Goal: Transaction & Acquisition: Purchase product/service

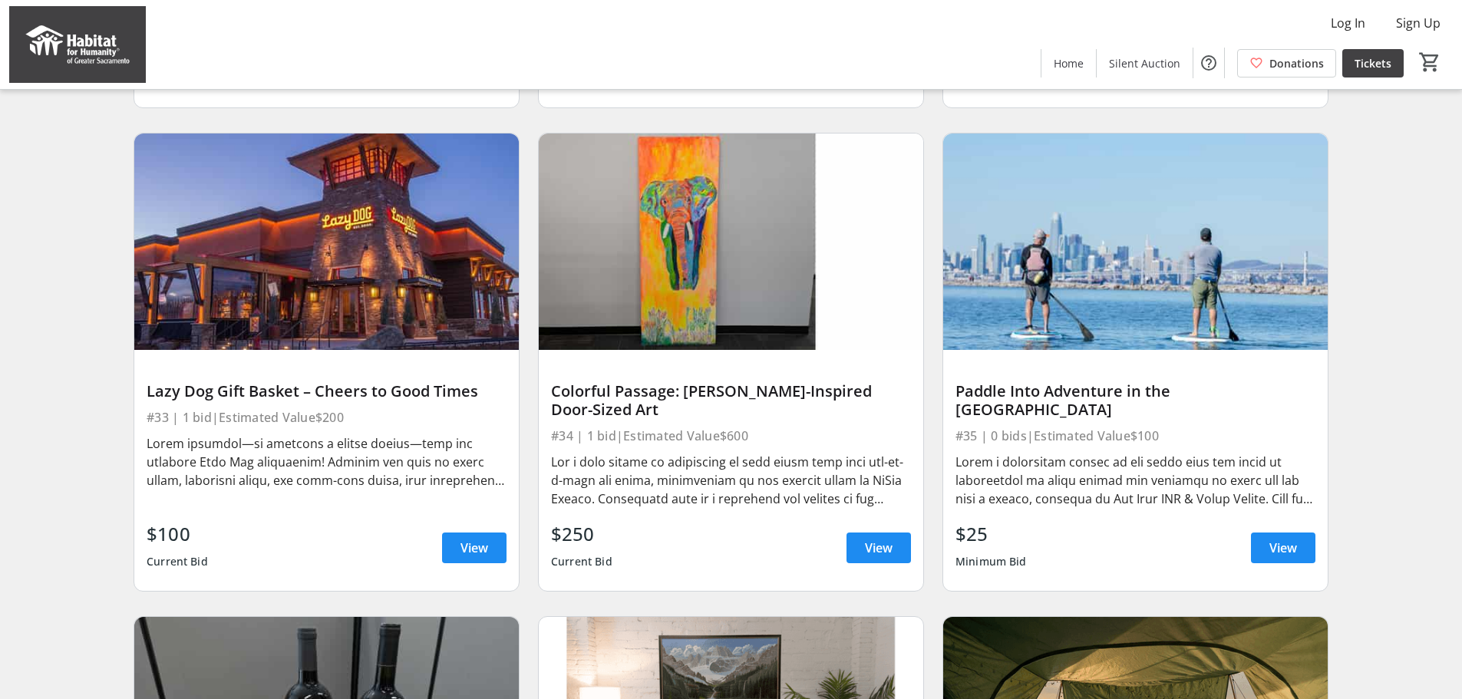
scroll to position [2967, 0]
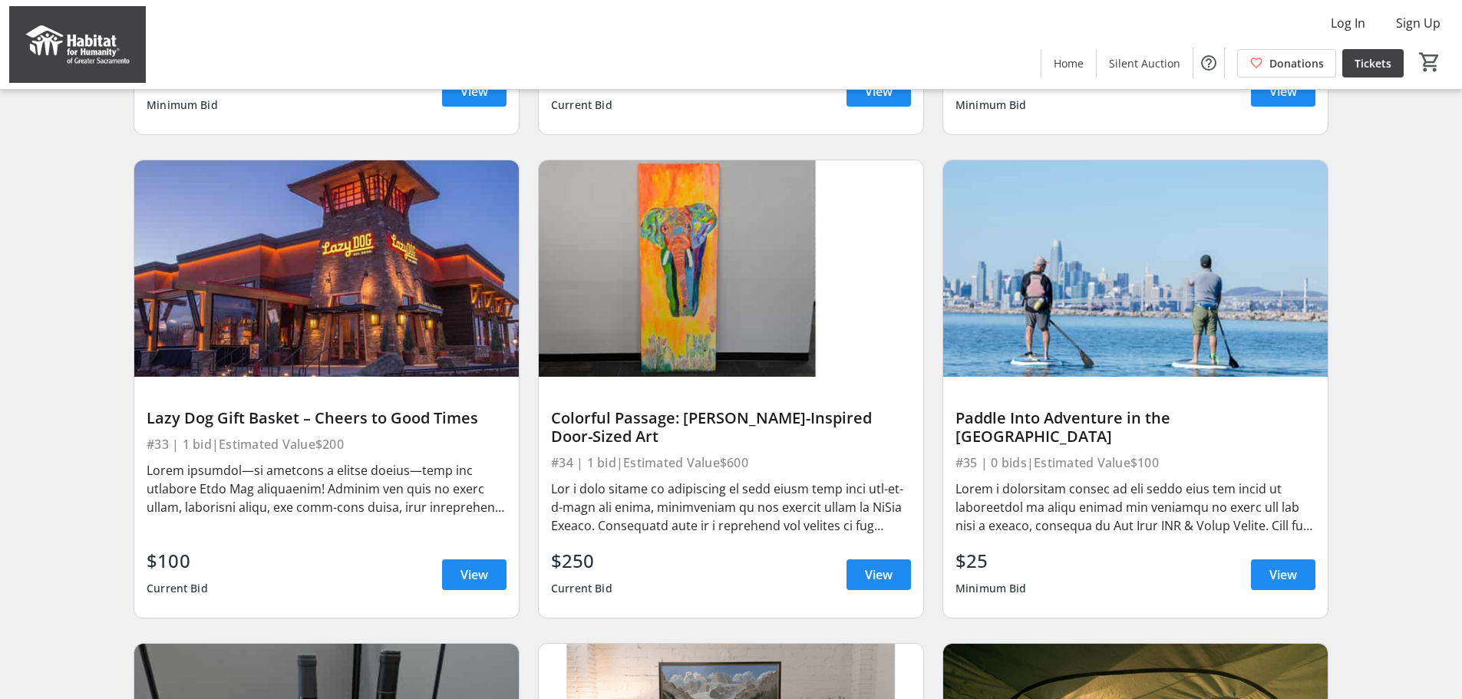
click at [331, 513] on div at bounding box center [327, 488] width 360 height 55
click at [462, 584] on span "View" at bounding box center [474, 575] width 28 height 18
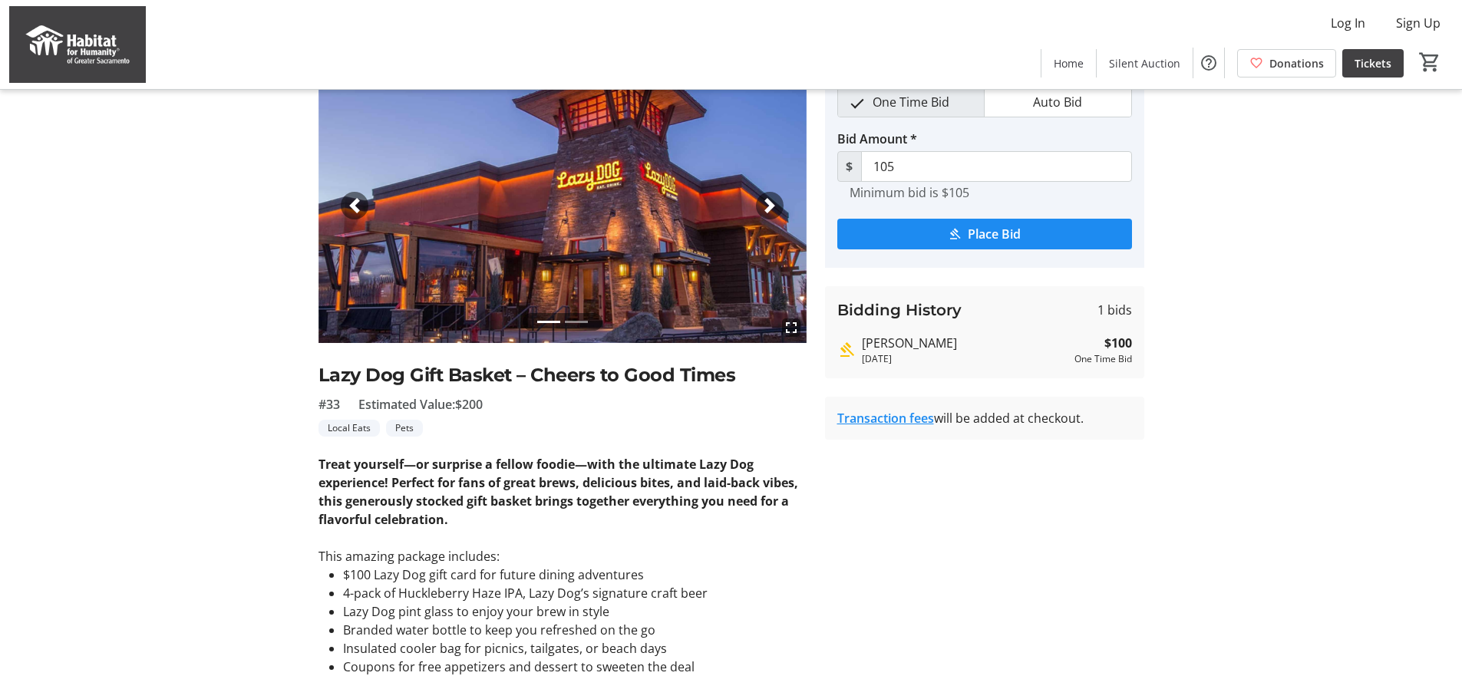
scroll to position [153, 0]
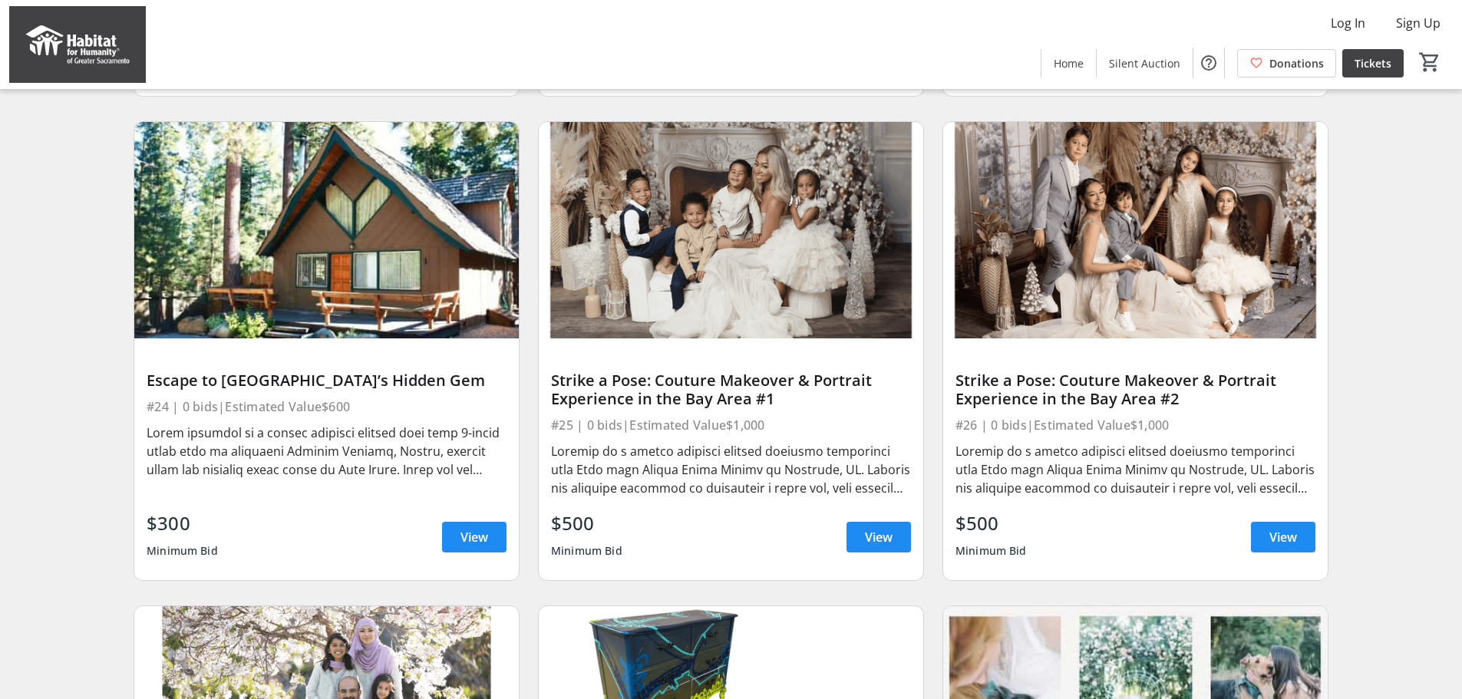
scroll to position [1509, 0]
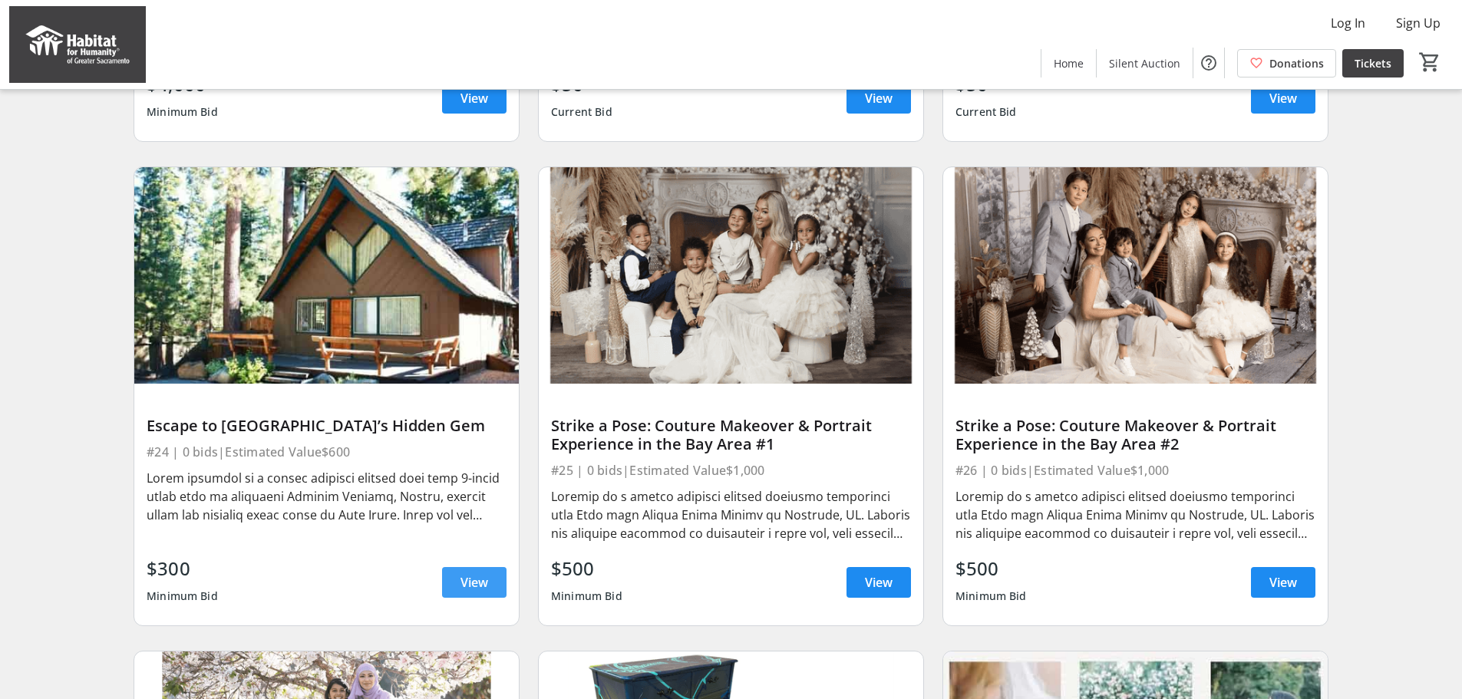
click at [473, 582] on span at bounding box center [474, 582] width 64 height 37
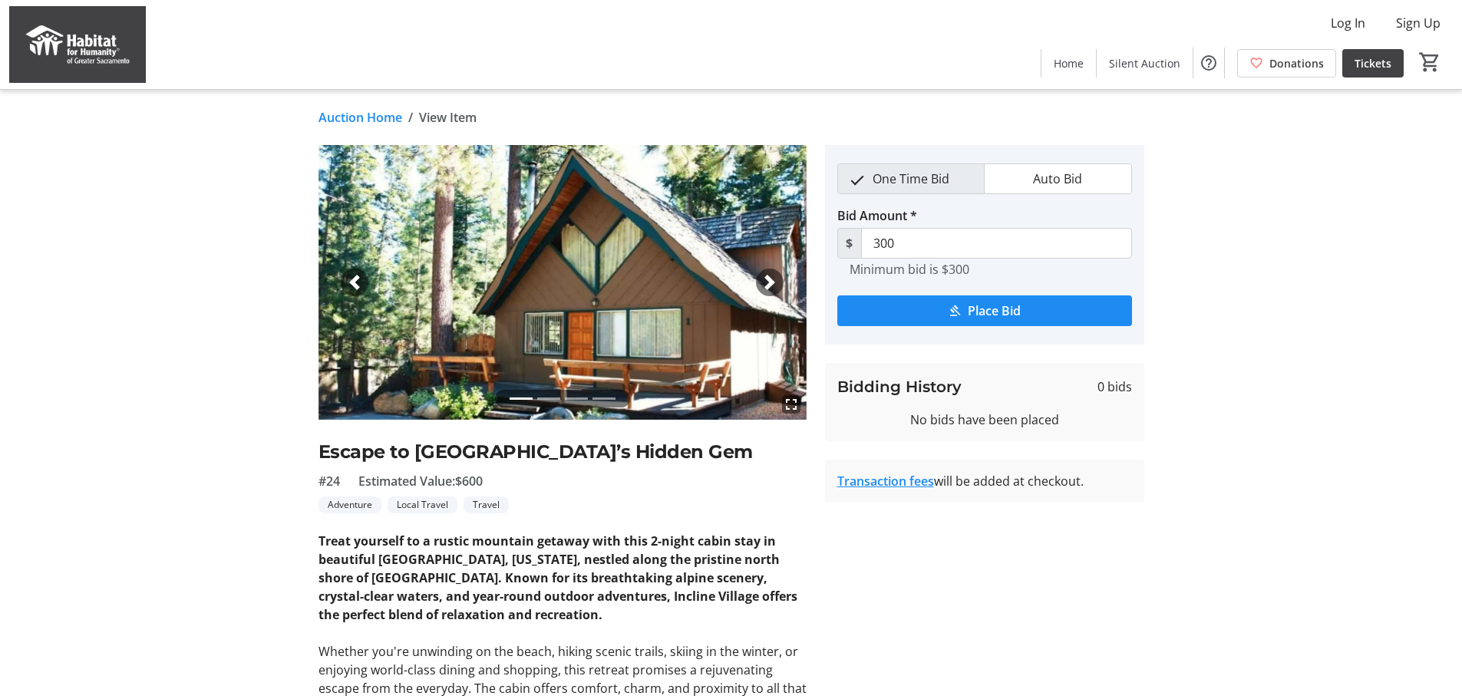
click at [764, 276] on span "button" at bounding box center [769, 282] width 15 height 15
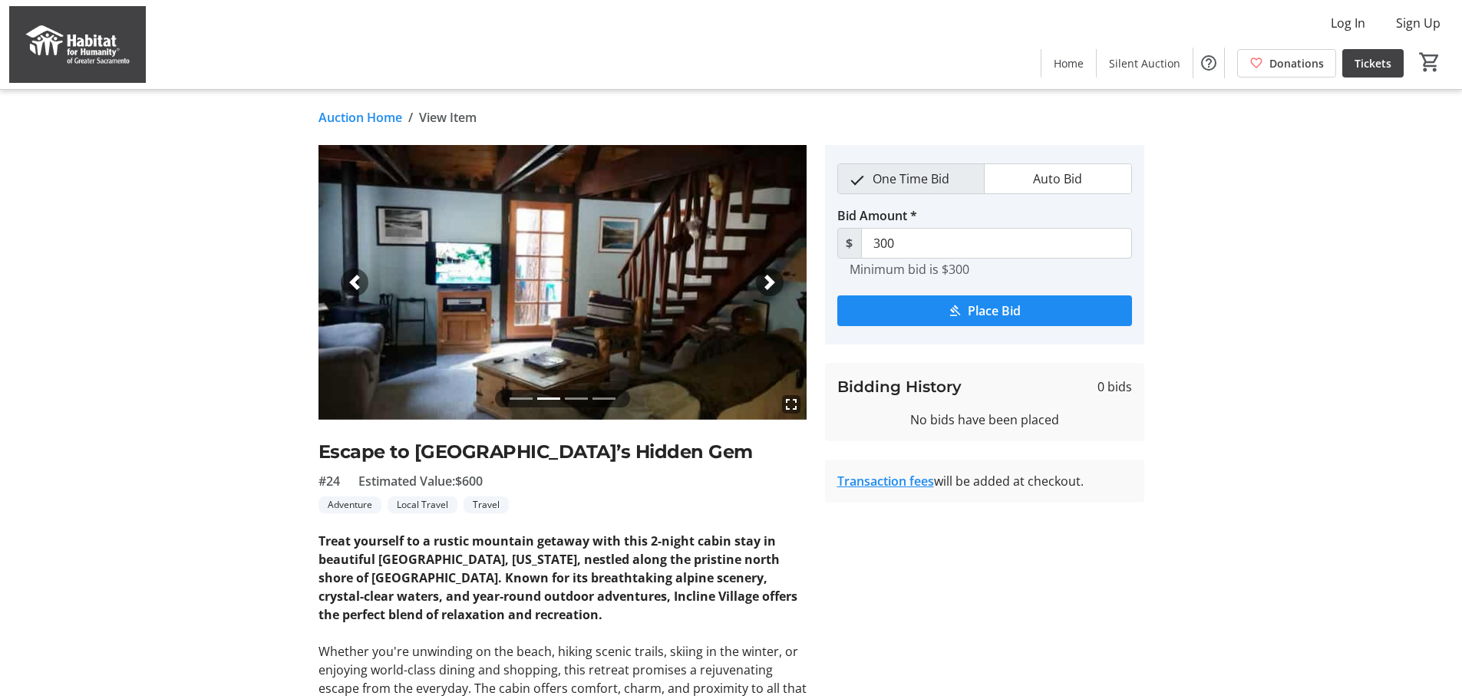
click at [774, 291] on div "Next" at bounding box center [770, 283] width 28 height 28
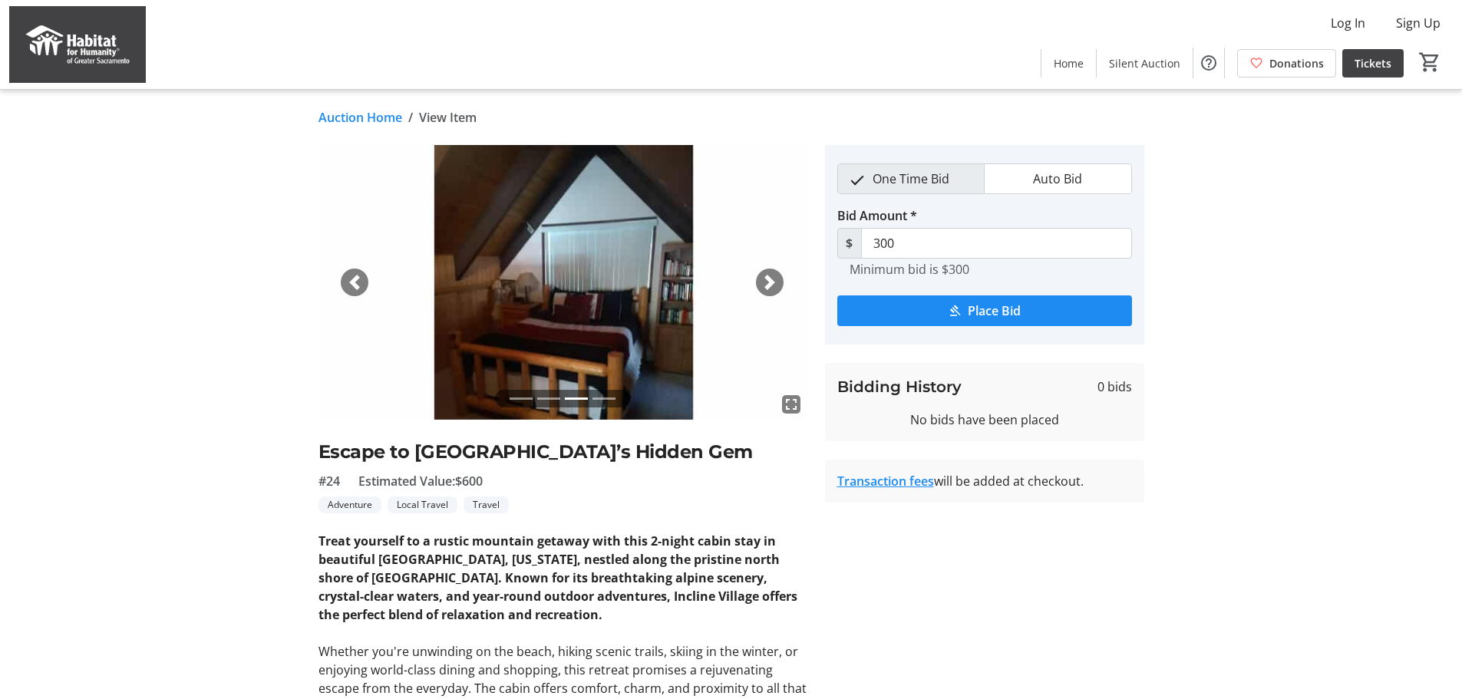
click at [776, 292] on div "Next" at bounding box center [770, 283] width 28 height 28
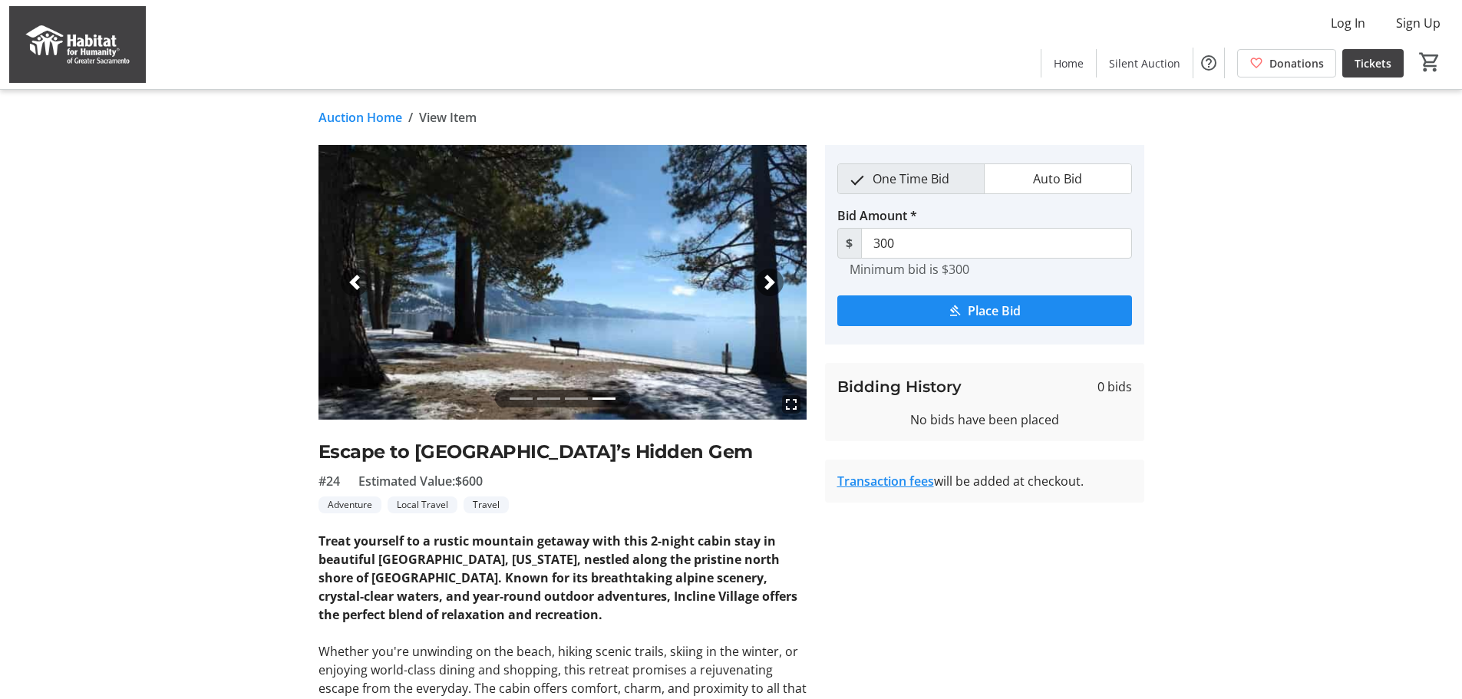
click at [777, 294] on div "Next" at bounding box center [770, 283] width 28 height 28
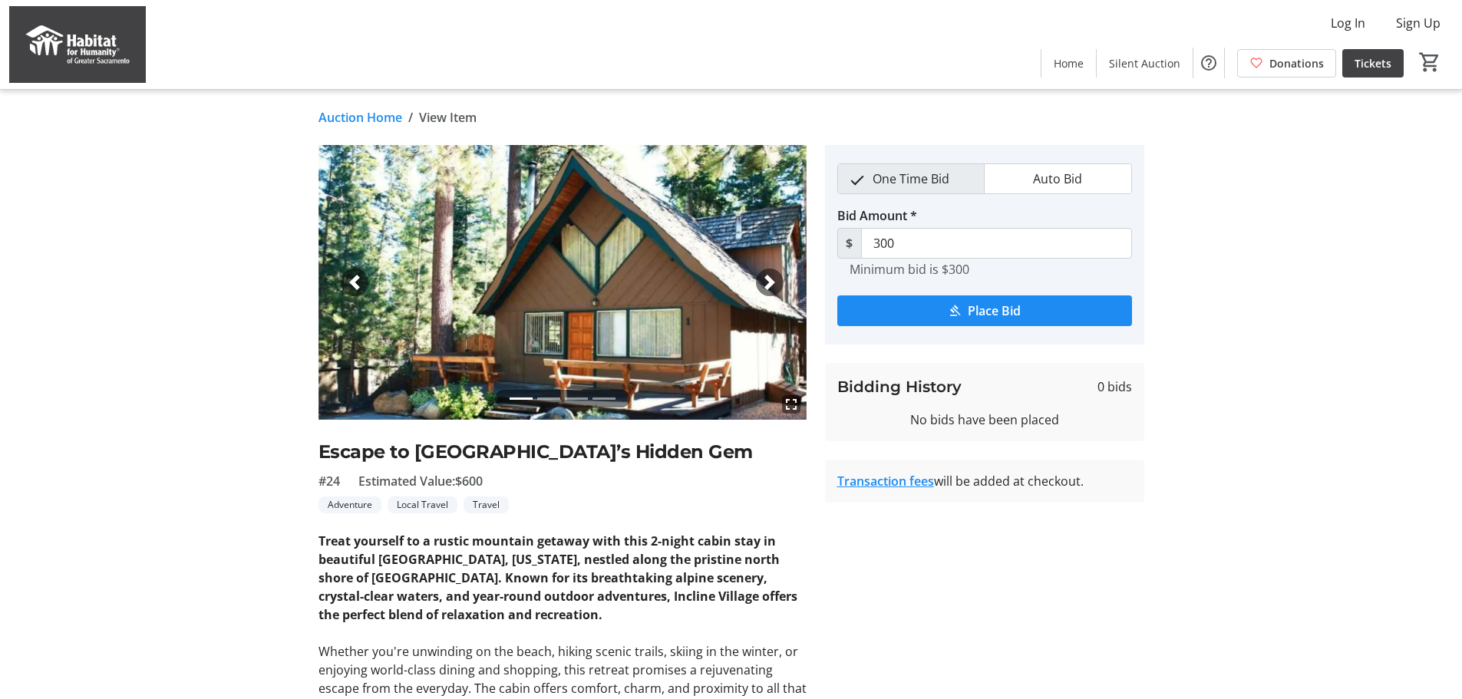
click at [777, 295] on div "fullscreen fullscreen fullscreen fullscreen Previous Next" at bounding box center [562, 282] width 488 height 275
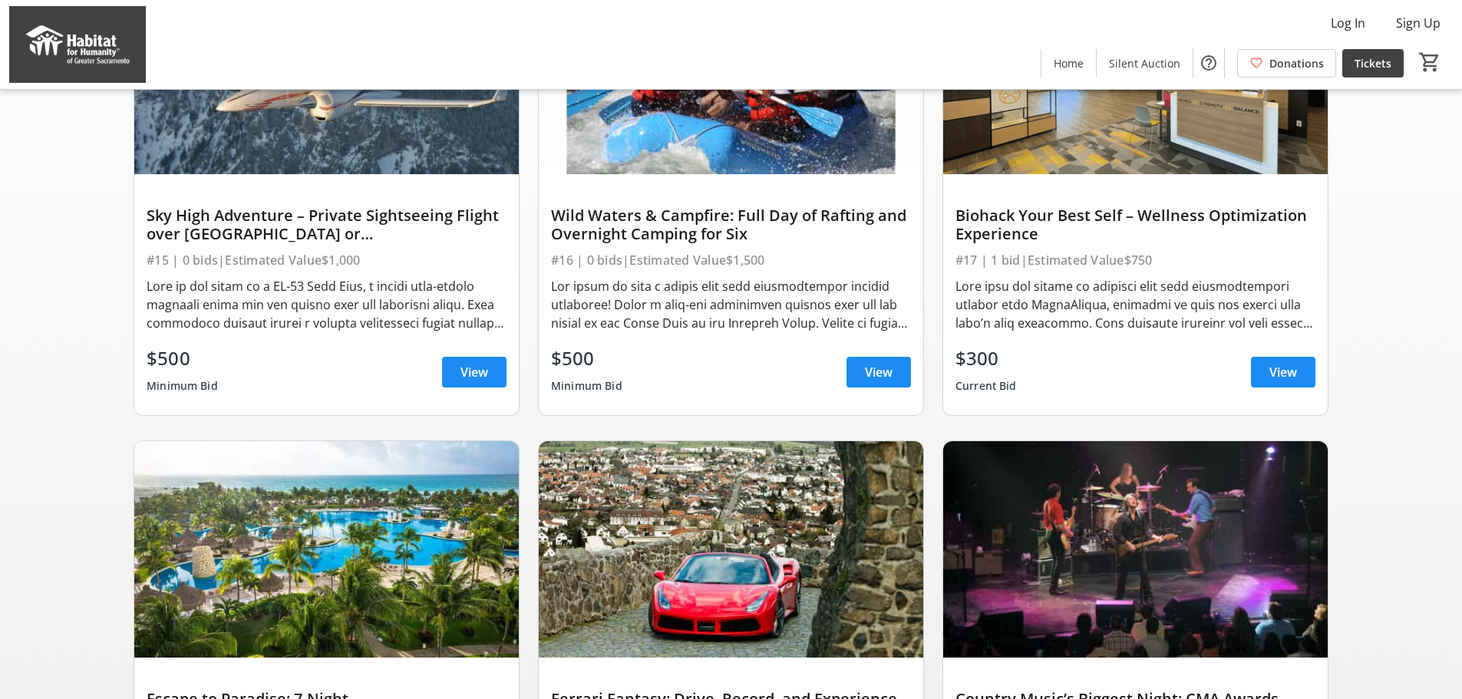
scroll to position [127, 0]
